Goal: Book appointment/travel/reservation

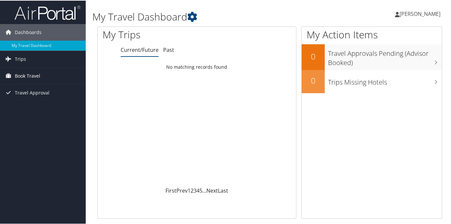
click at [27, 73] on span "Book Travel" at bounding box center [27, 75] width 25 height 16
click at [27, 75] on span "Book Travel" at bounding box center [27, 75] width 25 height 16
click at [6, 74] on icon at bounding box center [8, 75] width 10 height 10
click at [9, 73] on icon at bounding box center [8, 75] width 10 height 10
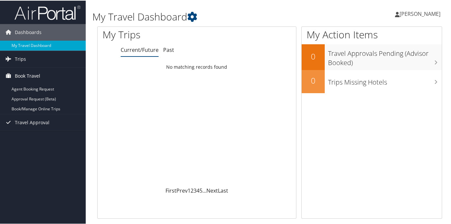
click at [7, 76] on icon at bounding box center [8, 75] width 10 height 10
click at [35, 107] on link "Book/Manage Online Trips" at bounding box center [43, 108] width 86 height 10
